Goal: Task Accomplishment & Management: Manage account settings

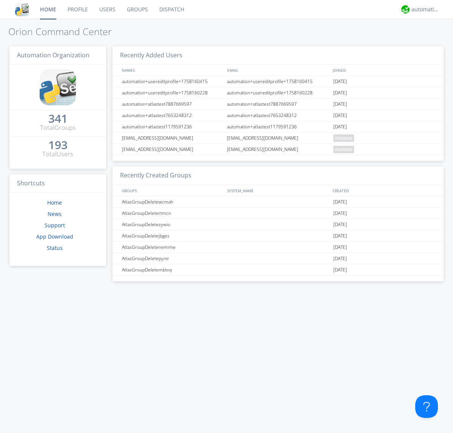
click at [137, 9] on link "Groups" at bounding box center [137, 9] width 32 height 19
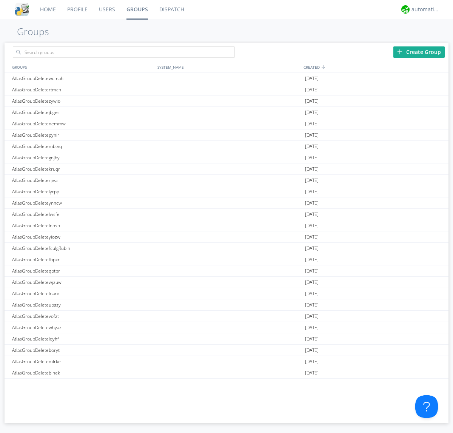
click at [419, 52] on div "Create Group" at bounding box center [418, 51] width 51 height 11
click at [137, 9] on link "Groups" at bounding box center [137, 9] width 33 height 19
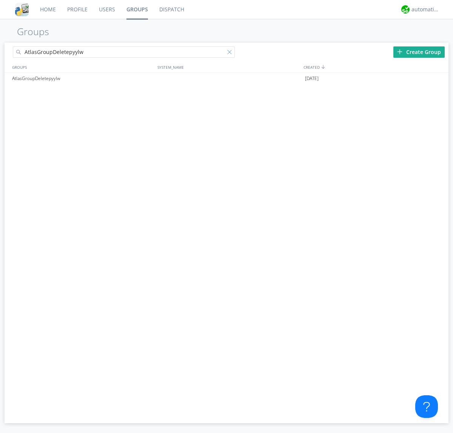
type input "AtlasGroupDeletepyylw"
click at [231, 53] on div at bounding box center [231, 54] width 8 height 8
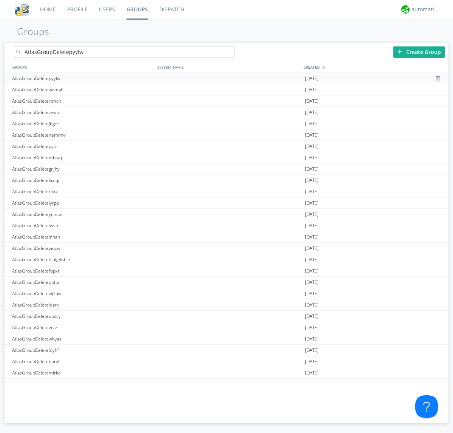
type input "AtlasGroupDeletepyylw"
click at [83, 78] on div "AtlasGroupDeletepyylw" at bounding box center [82, 78] width 145 height 11
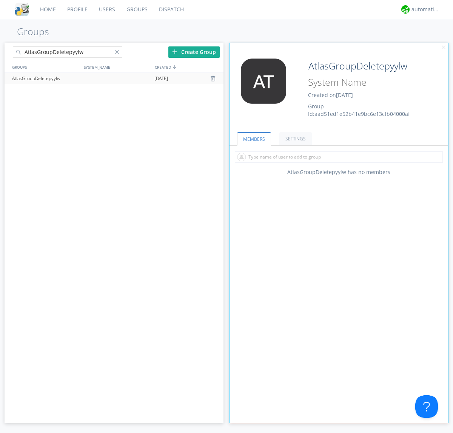
click at [338, 90] on div "AtlasGroupDeletepyylw Created on [DATE] Group Id: aad51ed1e52b41e9bc6e13cfb0400…" at bounding box center [356, 87] width 109 height 59
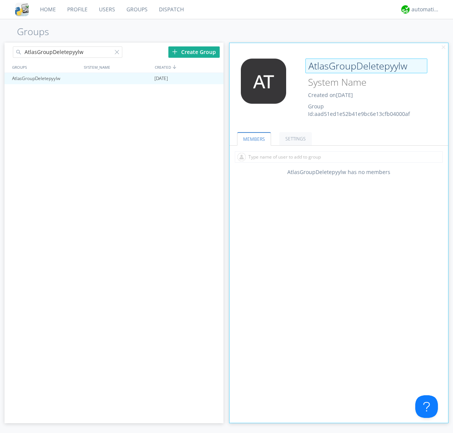
click at [366, 66] on input "AtlasGroupDeletepyylw" at bounding box center [366, 65] width 122 height 15
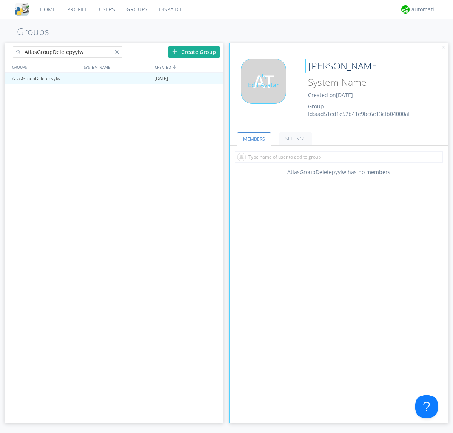
type input "[PERSON_NAME]"
click at [266, 90] on div "Edit Avatar" at bounding box center [263, 80] width 45 height 45
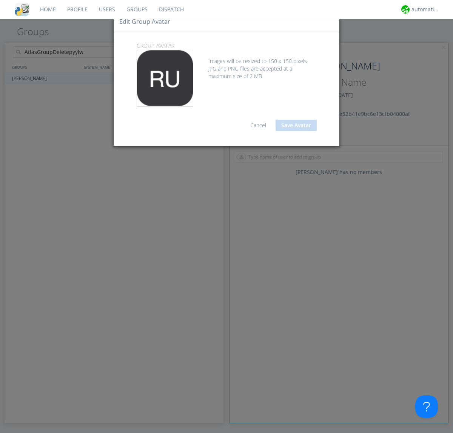
type input "C:\fakepath\selenium.png"
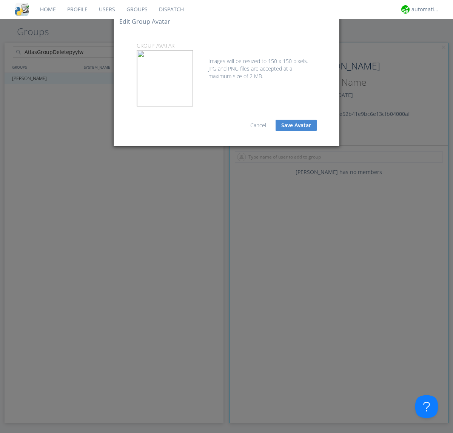
click at [296, 125] on button "Save Avatar" at bounding box center [295, 125] width 41 height 11
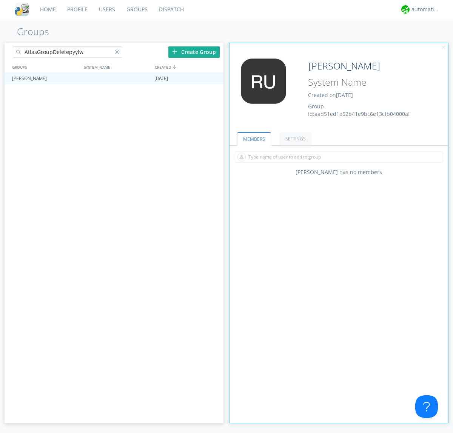
click at [118, 53] on div at bounding box center [119, 54] width 8 height 8
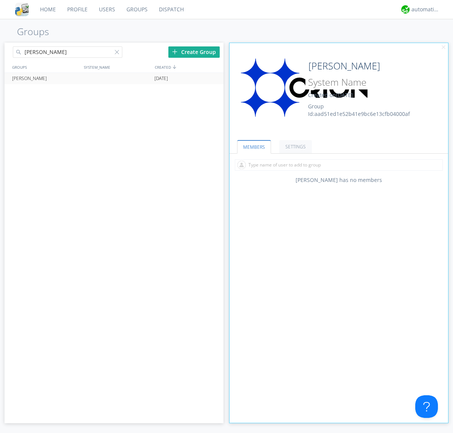
type input "[PERSON_NAME]"
click at [213, 78] on div at bounding box center [214, 78] width 8 height 6
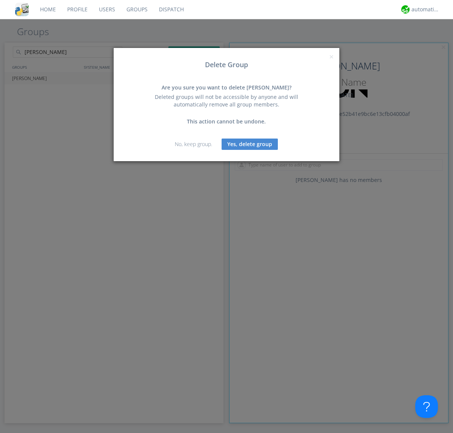
click at [250, 144] on button "Yes, delete group" at bounding box center [249, 143] width 56 height 11
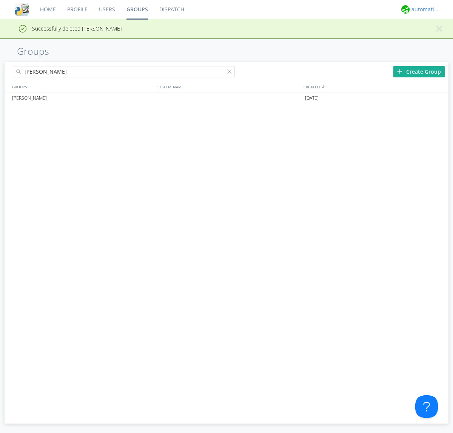
click at [423, 9] on div "automation+atlas" at bounding box center [425, 10] width 28 height 8
